Goal: Use online tool/utility: Utilize a website feature to perform a specific function

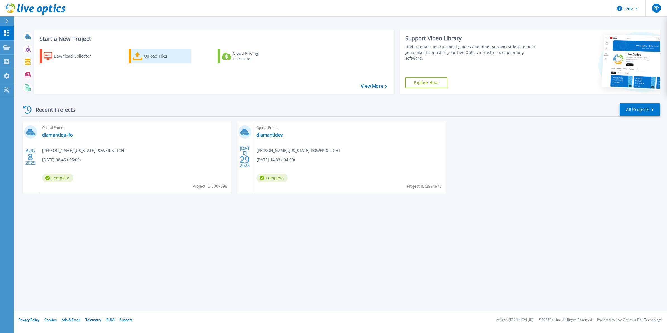
click at [147, 55] on div "Upload Files" at bounding box center [166, 56] width 45 height 11
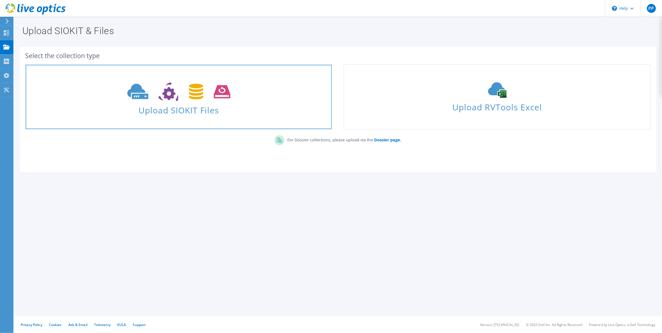
click at [163, 106] on span "Upload SIOKIT Files" at bounding box center [179, 108] width 306 height 12
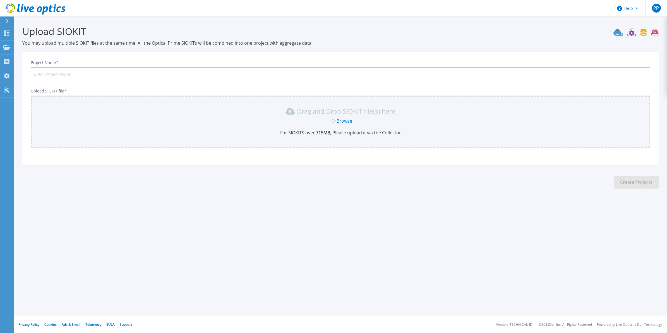
click at [66, 73] on input "Project Name *" at bounding box center [341, 74] width 620 height 14
type input "diamanti-qalfo-2"
click at [341, 119] on link "Browse" at bounding box center [345, 121] width 16 height 6
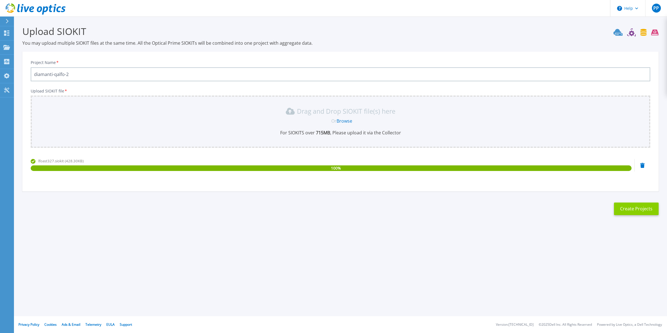
click at [624, 212] on button "Create Projects" at bounding box center [636, 208] width 45 height 13
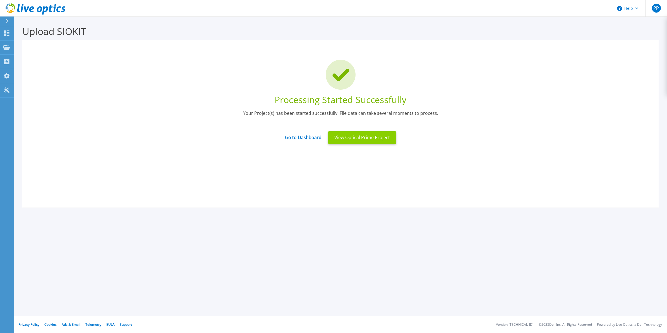
click at [356, 138] on button "View Optical Prime Project" at bounding box center [362, 137] width 68 height 13
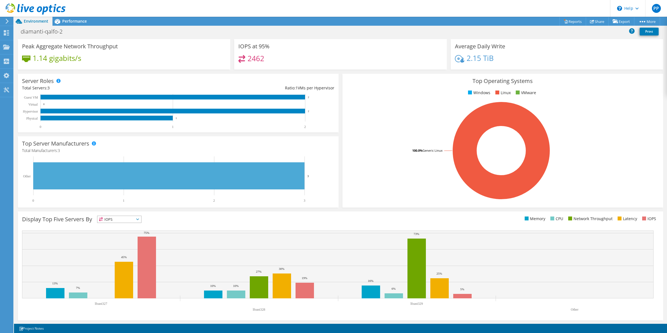
scroll to position [59, 0]
click at [128, 218] on span "IOPS" at bounding box center [119, 219] width 44 height 7
click at [121, 252] on li "Network Throughput" at bounding box center [119, 250] width 44 height 8
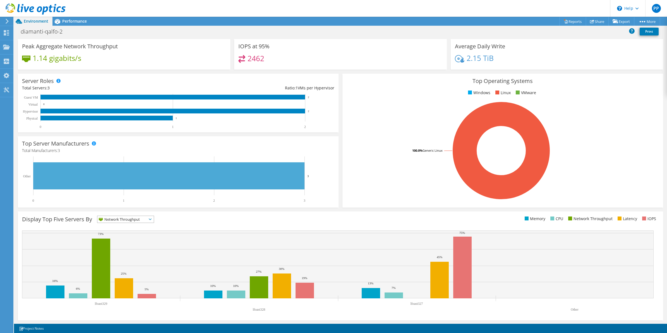
click at [134, 220] on span "Network Throughput" at bounding box center [121, 219] width 49 height 7
click at [132, 226] on li "IOPS" at bounding box center [125, 226] width 56 height 8
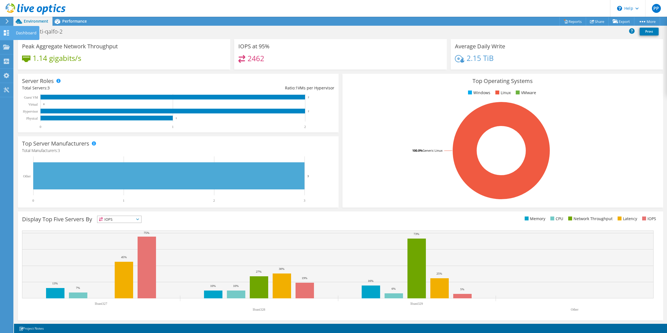
click at [9, 35] on icon at bounding box center [6, 32] width 7 height 5
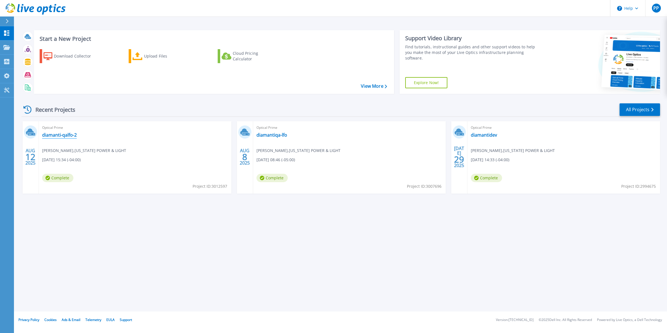
click at [52, 137] on link "diamanti-qalfo-2" at bounding box center [59, 135] width 35 height 6
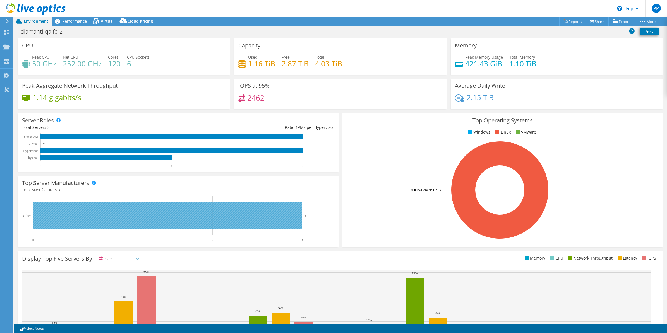
select select "USD"
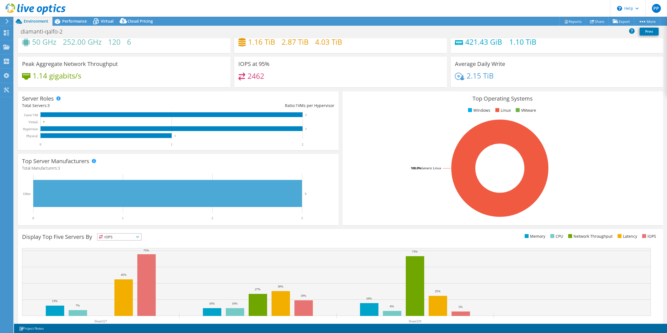
scroll to position [39, 0]
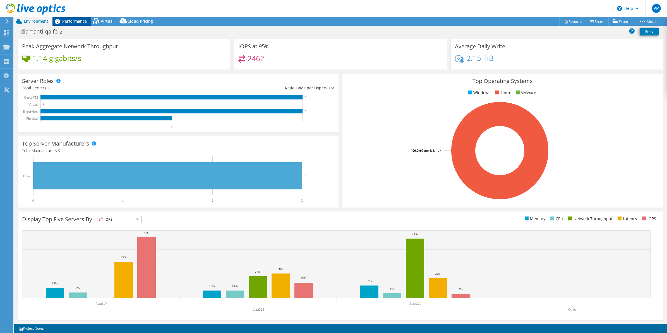
click at [77, 19] on span "Performance" at bounding box center [74, 20] width 25 height 5
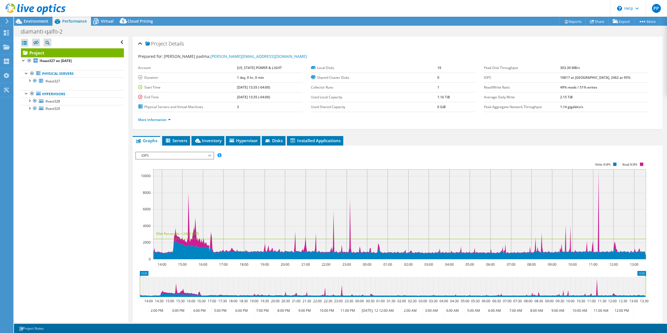
click at [249, 158] on rect at bounding box center [390, 211] width 511 height 112
